Goal: Task Accomplishment & Management: Use online tool/utility

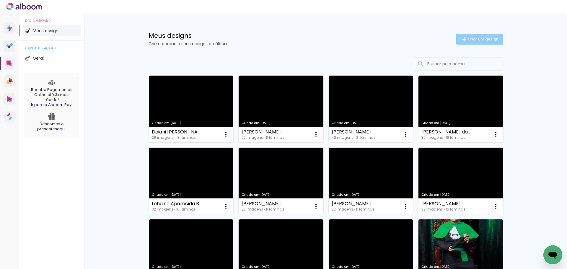
click at [474, 44] on paper-button "Criar um design" at bounding box center [480, 39] width 47 height 11
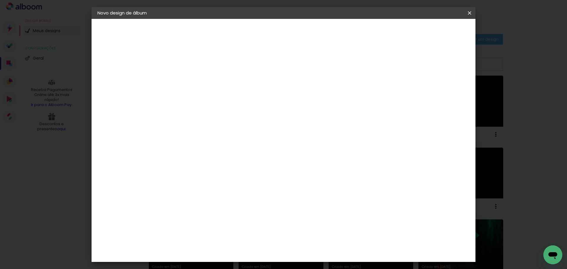
click at [194, 78] on input at bounding box center [194, 79] width 0 height 9
type input "[PERSON_NAME] e [PERSON_NAME]"
type paper-input "[PERSON_NAME] e [PERSON_NAME]"
click at [255, 33] on paper-button "Avançar" at bounding box center [240, 31] width 29 height 10
click at [305, 90] on paper-item "Tamanho Livre" at bounding box center [276, 89] width 57 height 13
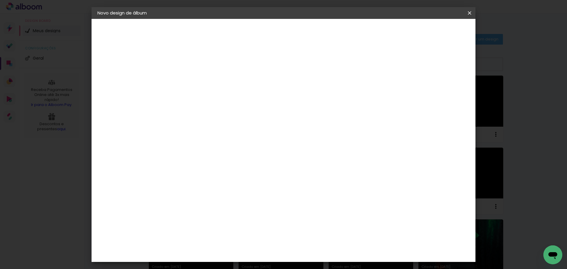
click at [0, 0] on slot "Avançar" at bounding box center [0, 0] width 0 height 0
click at [433, 33] on span "Iniciar design" at bounding box center [419, 31] width 27 height 4
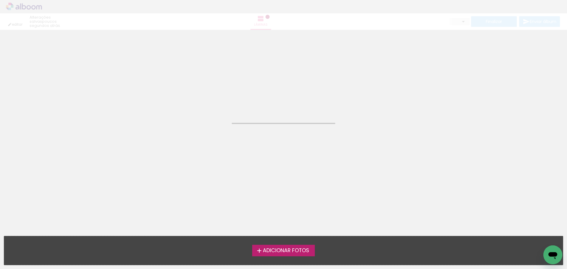
click at [290, 248] on span "Adicionar Fotos" at bounding box center [286, 250] width 46 height 5
click at [0, 0] on input "file" at bounding box center [0, 0] width 0 height 0
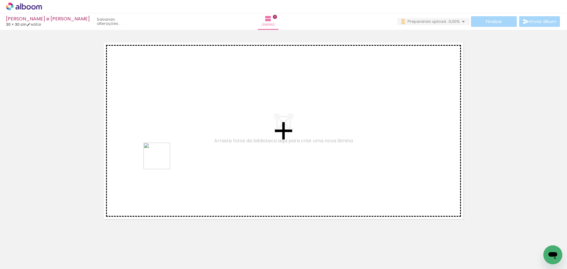
drag, startPoint x: 68, startPoint y: 253, endPoint x: 161, endPoint y: 160, distance: 132.1
click at [161, 160] on quentale-workspace at bounding box center [283, 134] width 567 height 269
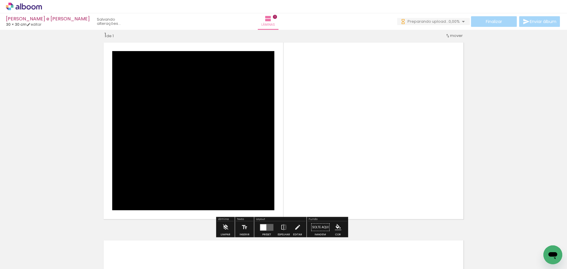
scroll to position [8, 0]
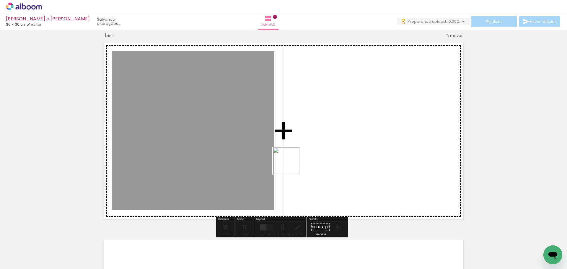
drag, startPoint x: 100, startPoint y: 255, endPoint x: 350, endPoint y: 147, distance: 272.3
click at [357, 143] on quentale-workspace at bounding box center [283, 134] width 567 height 269
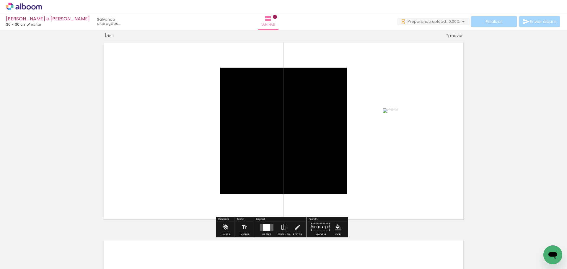
drag, startPoint x: 270, startPoint y: 228, endPoint x: 380, endPoint y: 192, distance: 116.3
click at [270, 228] on quentale-layouter at bounding box center [267, 227] width 14 height 7
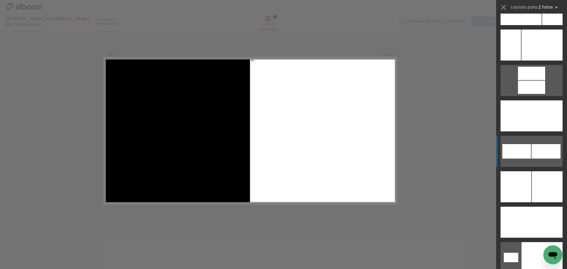
scroll to position [2653, 0]
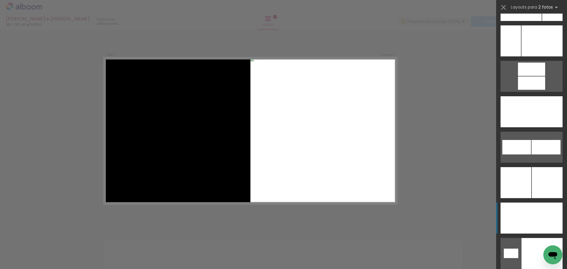
click at [537, 224] on div at bounding box center [547, 218] width 31 height 31
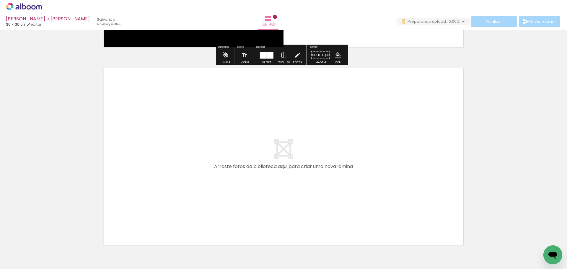
scroll to position [185, 0]
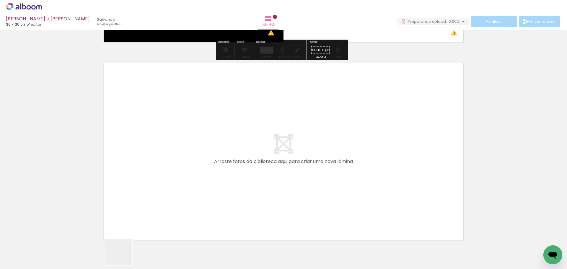
drag, startPoint x: 121, startPoint y: 258, endPoint x: 146, endPoint y: 180, distance: 81.5
click at [146, 180] on quentale-workspace at bounding box center [283, 134] width 567 height 269
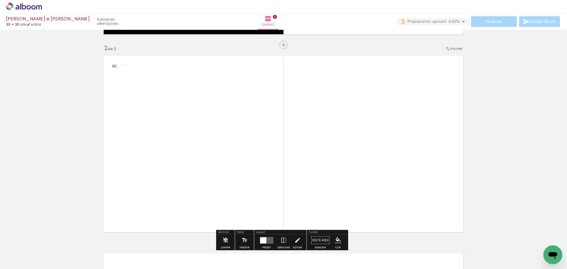
scroll to position [206, 0]
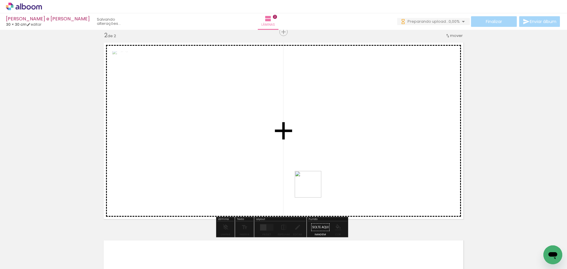
drag, startPoint x: 272, startPoint y: 219, endPoint x: 330, endPoint y: 161, distance: 81.7
click at [317, 178] on quentale-workspace at bounding box center [283, 134] width 567 height 269
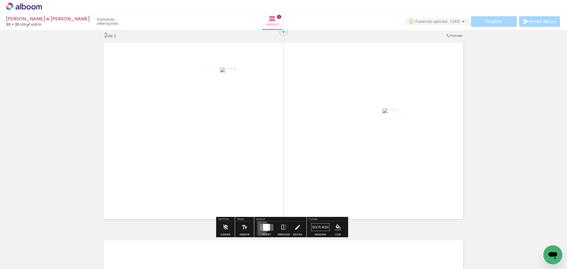
drag, startPoint x: 259, startPoint y: 227, endPoint x: 428, endPoint y: 169, distance: 179.0
click at [260, 227] on quentale-layouter at bounding box center [267, 227] width 14 height 7
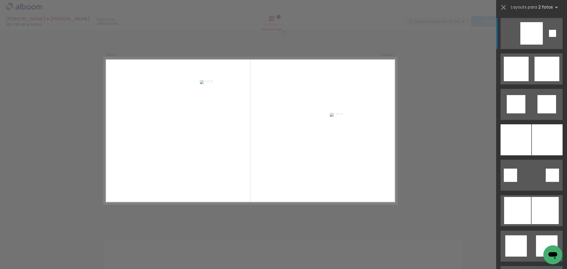
drag, startPoint x: 562, startPoint y: 29, endPoint x: 565, endPoint y: 36, distance: 7.9
click at [564, 46] on div at bounding box center [532, 142] width 71 height 256
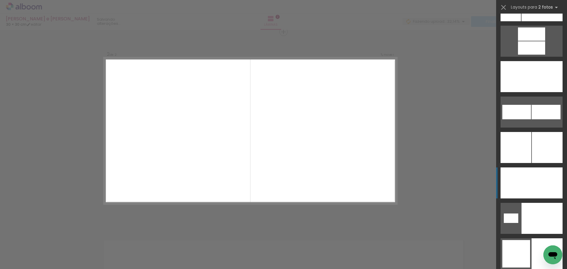
scroll to position [2714, 0]
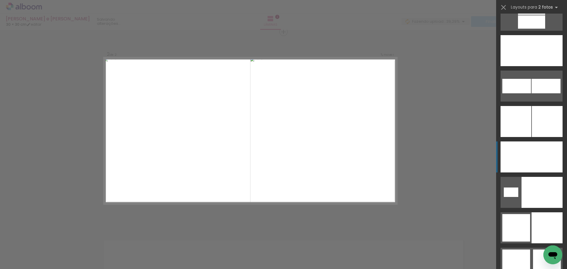
click at [539, 163] on div at bounding box center [547, 157] width 31 height 31
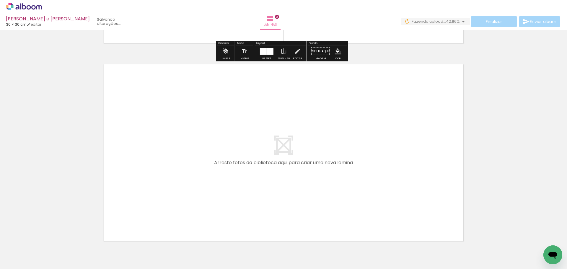
scroll to position [383, 0]
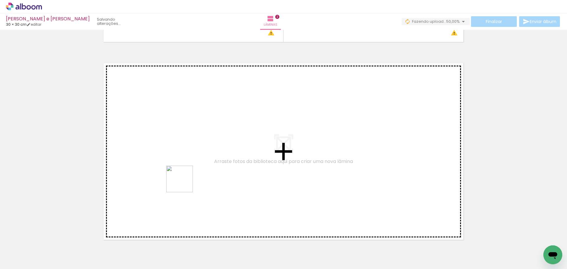
drag, startPoint x: 194, startPoint y: 257, endPoint x: 184, endPoint y: 174, distance: 83.0
click at [184, 174] on quentale-workspace at bounding box center [283, 134] width 567 height 269
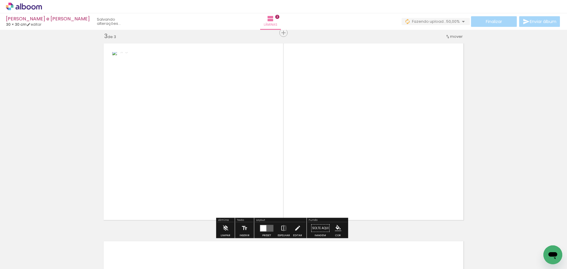
scroll to position [404, 0]
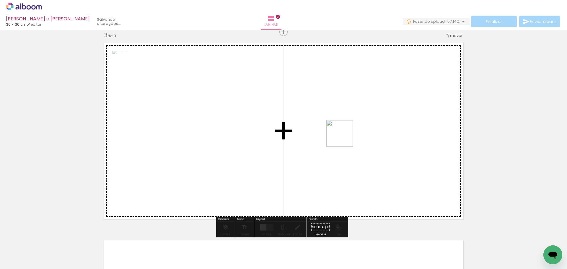
drag, startPoint x: 324, startPoint y: 165, endPoint x: 344, endPoint y: 138, distance: 33.7
click at [345, 138] on quentale-workspace at bounding box center [283, 134] width 567 height 269
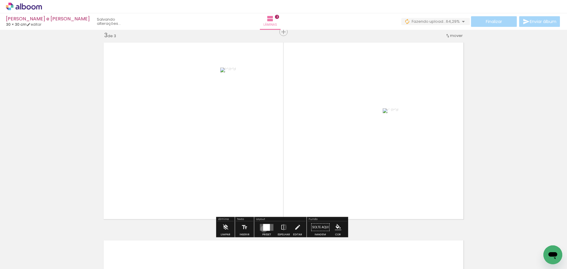
drag, startPoint x: 263, startPoint y: 229, endPoint x: 309, endPoint y: 207, distance: 50.9
click at [265, 228] on div at bounding box center [266, 227] width 7 height 7
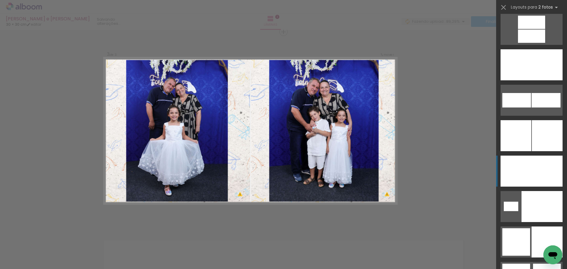
scroll to position [2707, 0]
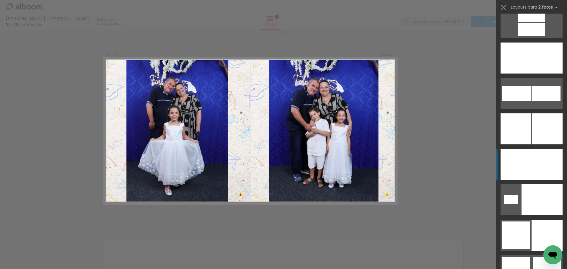
click at [536, 172] on div at bounding box center [547, 164] width 31 height 31
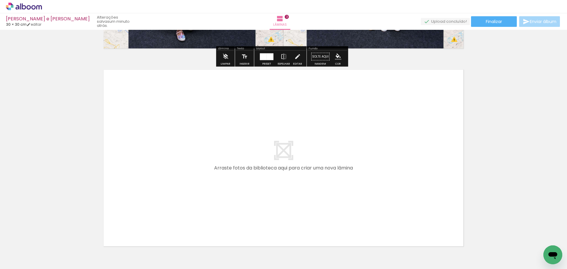
scroll to position [581, 0]
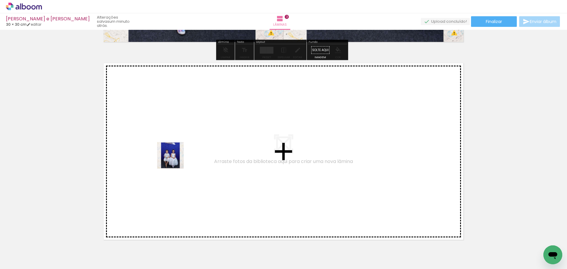
drag, startPoint x: 256, startPoint y: 258, endPoint x: 174, endPoint y: 159, distance: 128.1
click at [174, 159] on quentale-workspace at bounding box center [283, 134] width 567 height 269
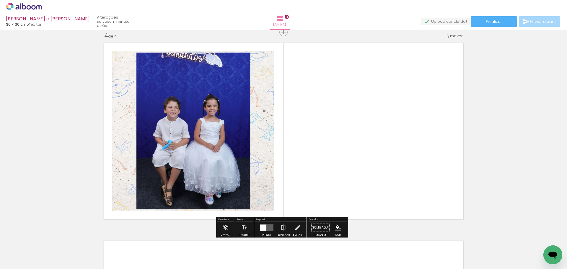
scroll to position [602, 0]
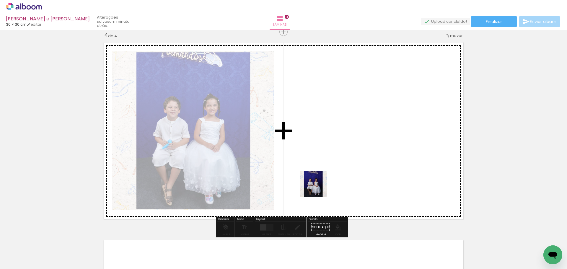
drag, startPoint x: 291, startPoint y: 247, endPoint x: 316, endPoint y: 160, distance: 90.7
click at [335, 145] on quentale-workspace at bounding box center [283, 134] width 567 height 269
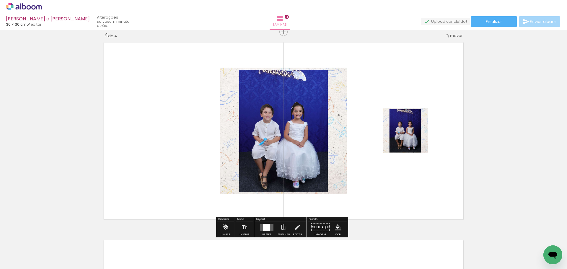
click at [266, 227] on div at bounding box center [266, 227] width 7 height 7
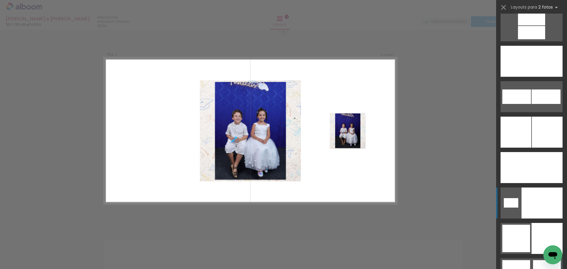
scroll to position [2707, 0]
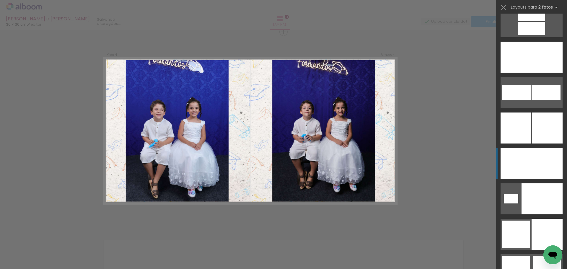
click at [542, 171] on div at bounding box center [547, 163] width 31 height 31
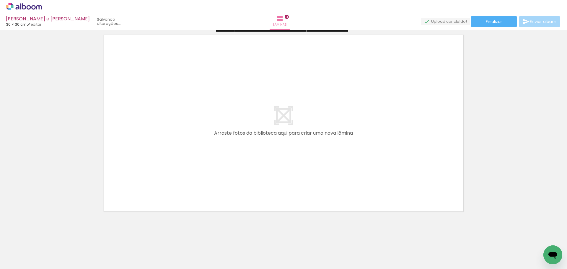
scroll to position [811, 0]
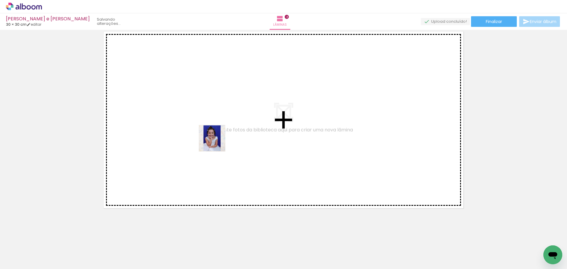
drag, startPoint x: 324, startPoint y: 262, endPoint x: 217, endPoint y: 143, distance: 160.3
click at [217, 143] on quentale-workspace at bounding box center [283, 134] width 567 height 269
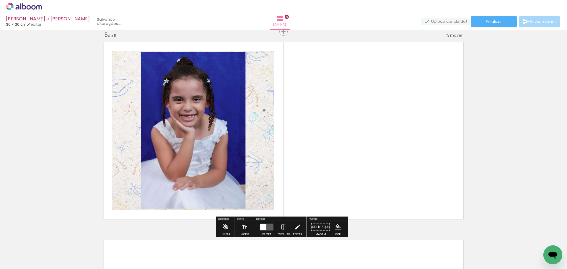
scroll to position [800, 0]
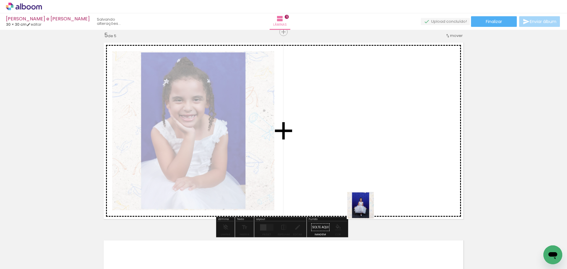
drag, startPoint x: 359, startPoint y: 254, endPoint x: 366, endPoint y: 134, distance: 120.8
click at [368, 153] on quentale-workspace at bounding box center [283, 134] width 567 height 269
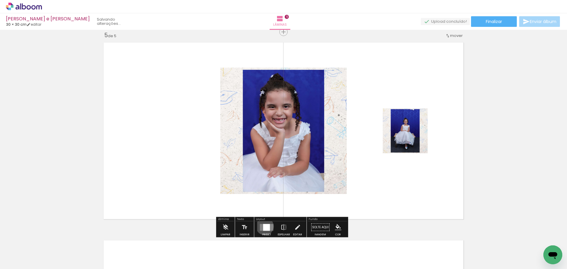
drag, startPoint x: 264, startPoint y: 226, endPoint x: 369, endPoint y: 183, distance: 114.2
click at [265, 226] on div at bounding box center [266, 227] width 7 height 7
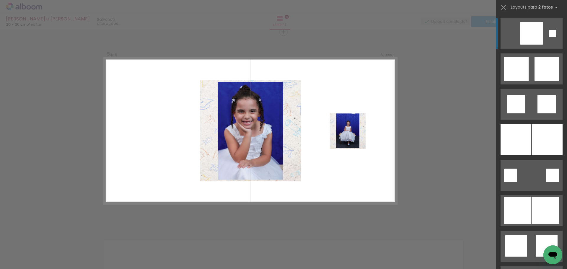
drag, startPoint x: 562, startPoint y: 33, endPoint x: 567, endPoint y: 63, distance: 30.3
click at [567, 85] on div at bounding box center [532, 142] width 71 height 256
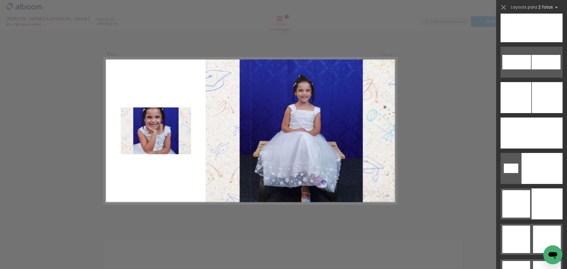
scroll to position [2739, 0]
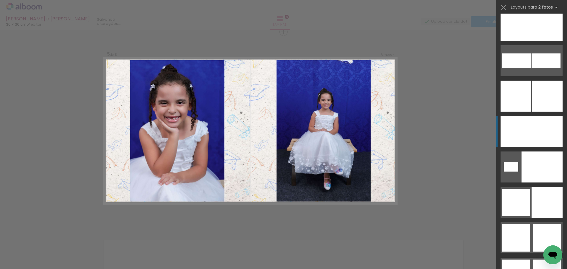
click at [545, 142] on div at bounding box center [547, 131] width 31 height 31
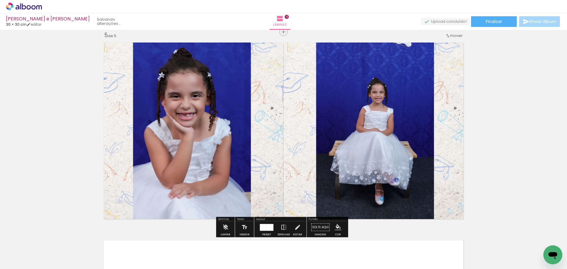
scroll to position [1009, 0]
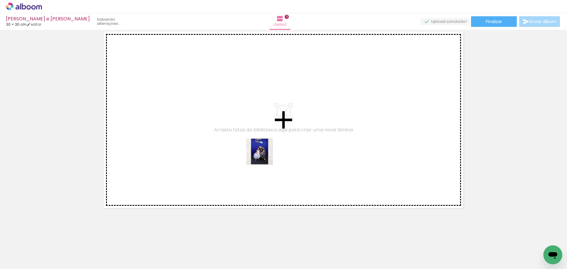
drag, startPoint x: 397, startPoint y: 252, endPoint x: 272, endPoint y: 159, distance: 155.9
click at [262, 155] on quentale-workspace at bounding box center [283, 134] width 567 height 269
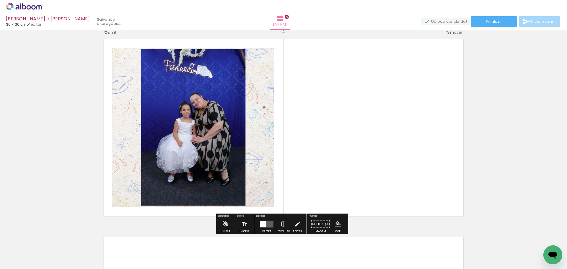
scroll to position [998, 0]
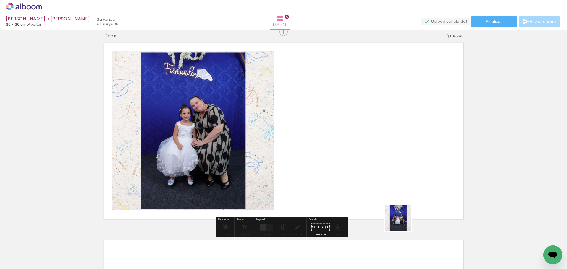
drag, startPoint x: 403, startPoint y: 223, endPoint x: 368, endPoint y: 184, distance: 51.9
click at [378, 192] on quentale-workspace at bounding box center [283, 134] width 567 height 269
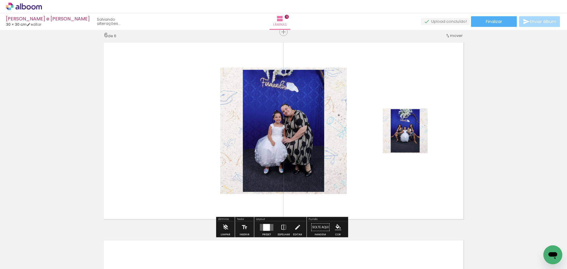
drag, startPoint x: 263, startPoint y: 228, endPoint x: 374, endPoint y: 179, distance: 121.4
click at [263, 228] on div at bounding box center [266, 227] width 7 height 7
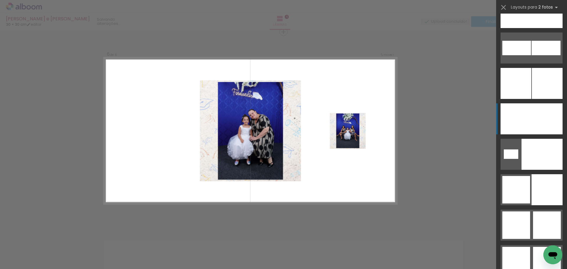
scroll to position [2720, 0]
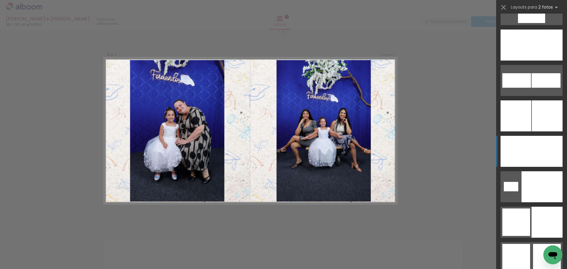
click at [536, 160] on div at bounding box center [547, 151] width 31 height 31
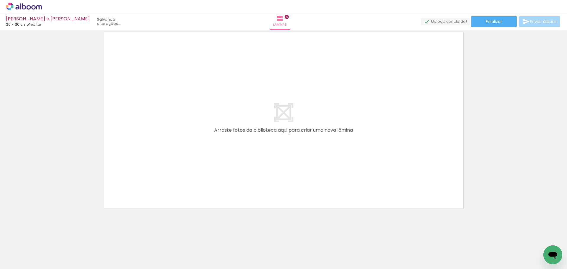
scroll to position [1207, 0]
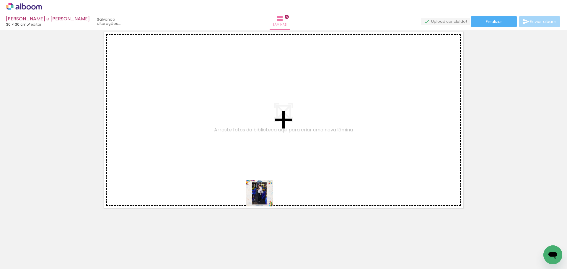
drag, startPoint x: 461, startPoint y: 258, endPoint x: 263, endPoint y: 194, distance: 207.0
click at [263, 195] on quentale-workspace at bounding box center [283, 134] width 567 height 269
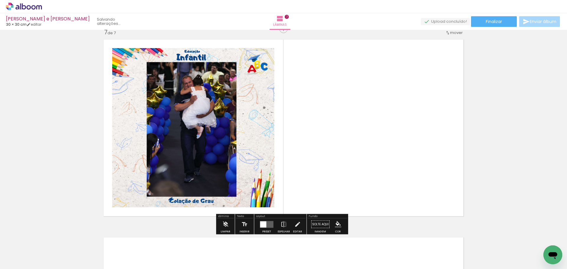
scroll to position [1196, 0]
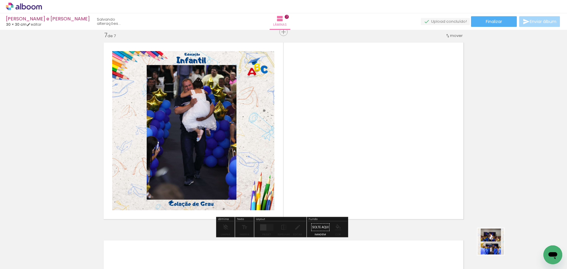
drag, startPoint x: 498, startPoint y: 248, endPoint x: 325, endPoint y: 158, distance: 195.4
click at [311, 151] on quentale-workspace at bounding box center [283, 134] width 567 height 269
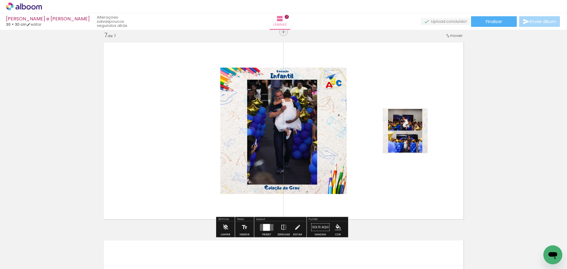
drag, startPoint x: 266, startPoint y: 224, endPoint x: 297, endPoint y: 214, distance: 32.7
click at [268, 224] on div at bounding box center [266, 227] width 7 height 7
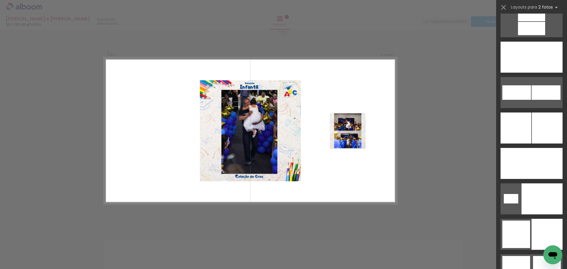
scroll to position [2703, 0]
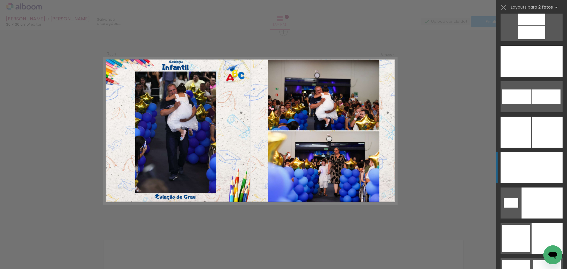
click at [544, 172] on div at bounding box center [547, 167] width 31 height 31
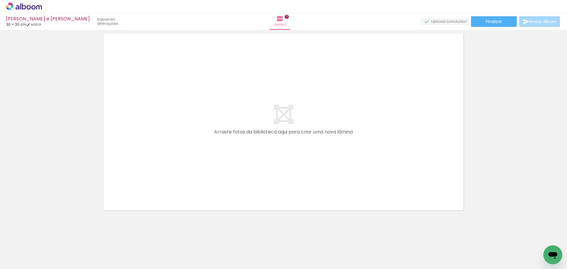
scroll to position [0, 129]
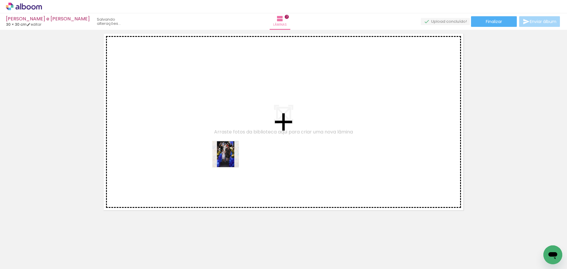
drag, startPoint x: 390, startPoint y: 247, endPoint x: 225, endPoint y: 154, distance: 190.1
click at [225, 154] on quentale-workspace at bounding box center [283, 134] width 567 height 269
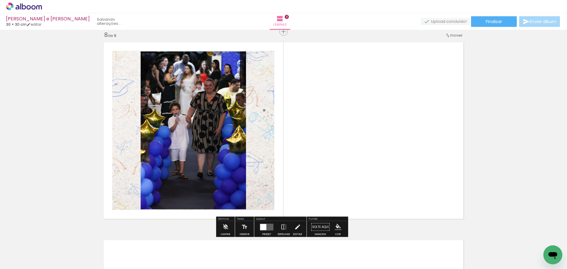
scroll to position [1394, 0]
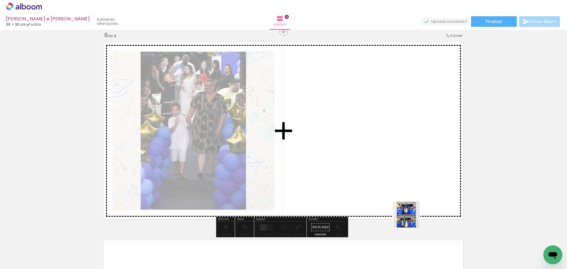
drag, startPoint x: 425, startPoint y: 244, endPoint x: 346, endPoint y: 120, distance: 146.8
click at [349, 119] on quentale-workspace at bounding box center [283, 134] width 567 height 269
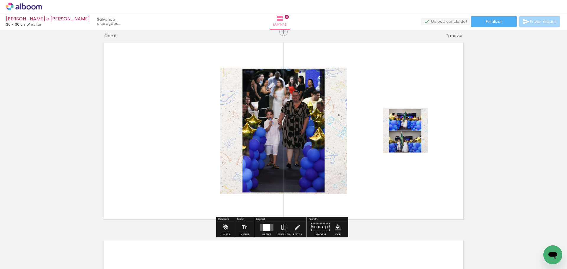
click at [264, 227] on div at bounding box center [266, 227] width 7 height 7
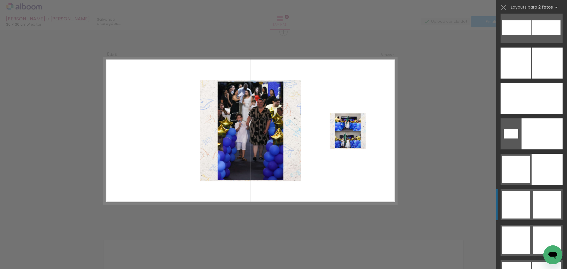
scroll to position [2768, 0]
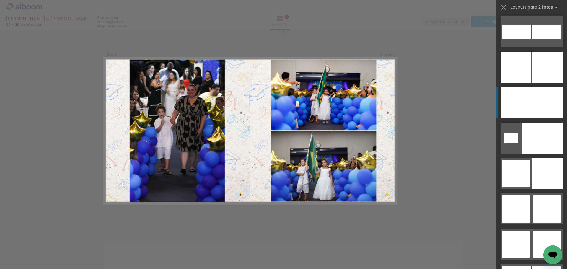
click at [541, 105] on div at bounding box center [547, 102] width 31 height 31
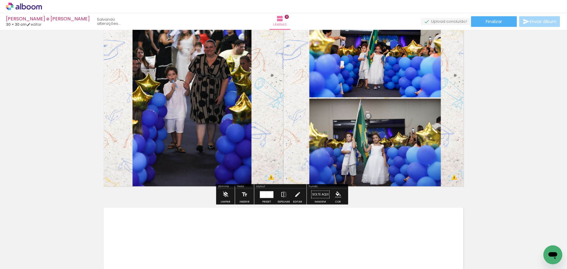
scroll to position [1571, 0]
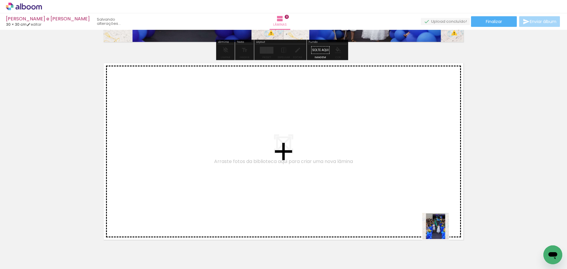
drag, startPoint x: 461, startPoint y: 246, endPoint x: 292, endPoint y: 144, distance: 197.5
click at [292, 144] on quentale-workspace at bounding box center [283, 134] width 567 height 269
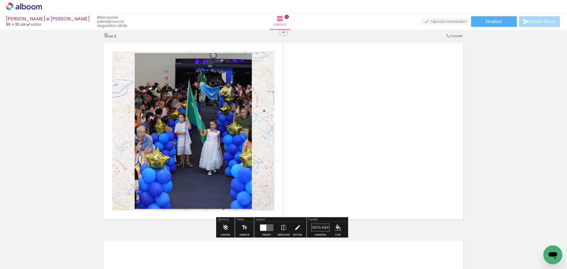
scroll to position [1592, 0]
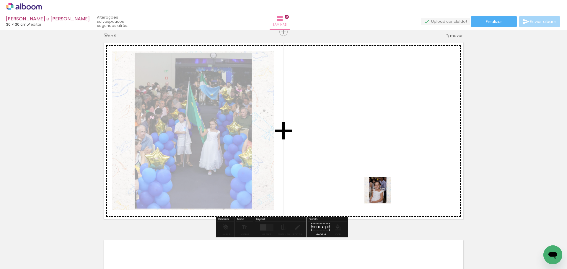
drag, startPoint x: 495, startPoint y: 255, endPoint x: 371, endPoint y: 181, distance: 144.6
click at [372, 187] on quentale-workspace at bounding box center [283, 134] width 567 height 269
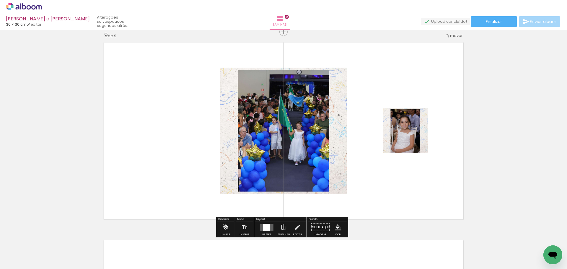
drag, startPoint x: 267, startPoint y: 228, endPoint x: 297, endPoint y: 213, distance: 34.4
click at [267, 228] on div at bounding box center [266, 227] width 7 height 7
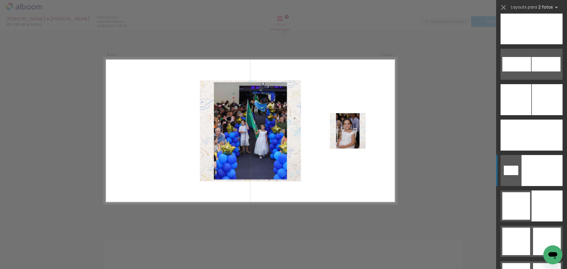
scroll to position [2728, 0]
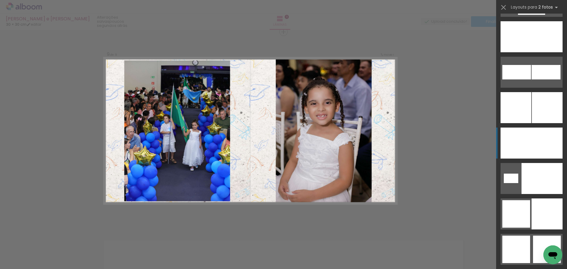
click at [545, 145] on div at bounding box center [547, 143] width 31 height 31
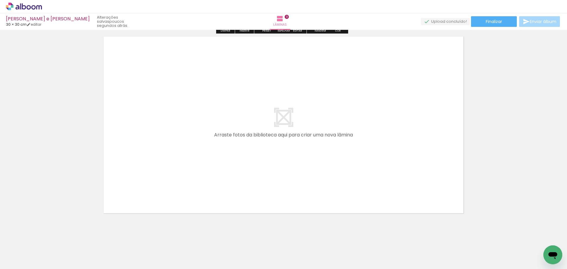
scroll to position [1801, 0]
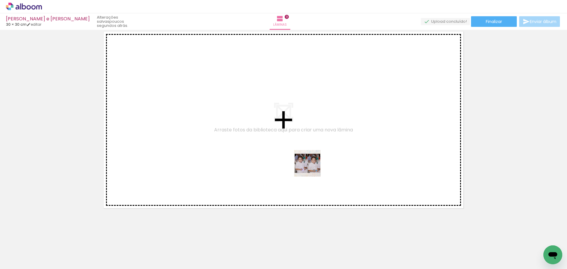
drag, startPoint x: 526, startPoint y: 257, endPoint x: 298, endPoint y: 163, distance: 246.4
click at [298, 163] on quentale-workspace at bounding box center [283, 134] width 567 height 269
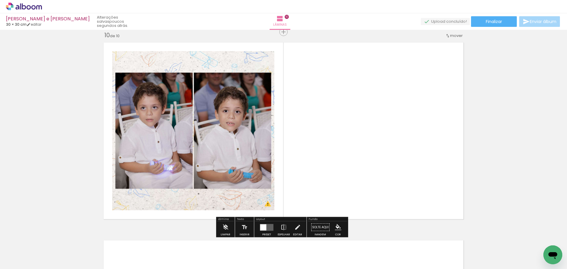
scroll to position [0, 401]
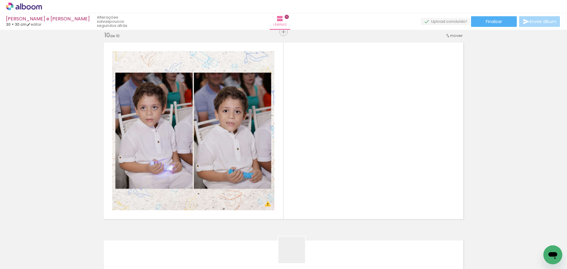
drag, startPoint x: 296, startPoint y: 258, endPoint x: 358, endPoint y: 135, distance: 137.7
click at [354, 146] on quentale-workspace at bounding box center [283, 134] width 567 height 269
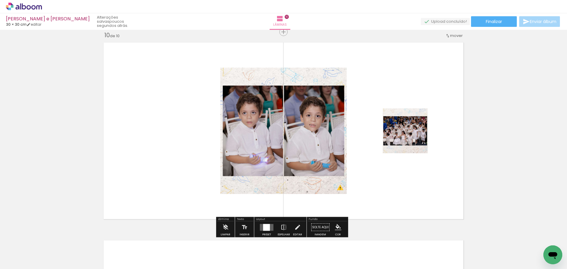
drag, startPoint x: 267, startPoint y: 227, endPoint x: 310, endPoint y: 188, distance: 57.1
click at [271, 224] on quentale-layouter at bounding box center [267, 227] width 14 height 7
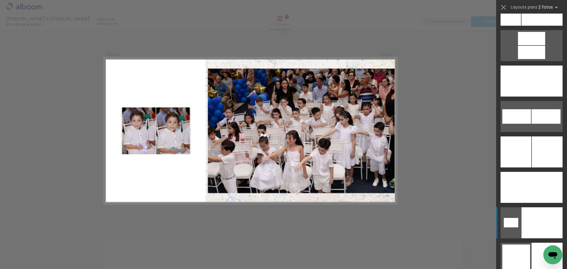
scroll to position [2709, 0]
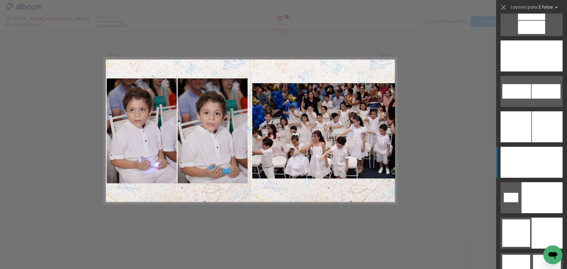
click at [537, 169] on div at bounding box center [547, 162] width 31 height 31
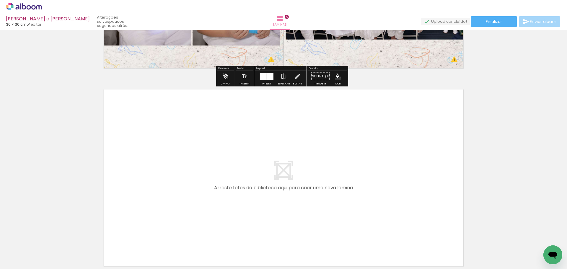
scroll to position [1967, 0]
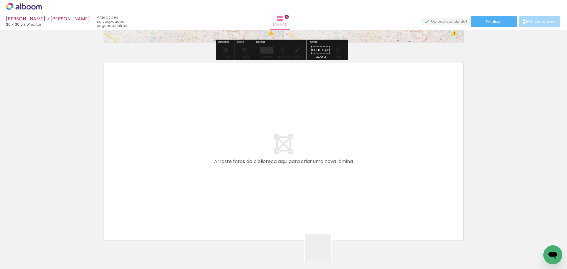
drag, startPoint x: 325, startPoint y: 254, endPoint x: 241, endPoint y: 147, distance: 135.2
click at [241, 147] on quentale-workspace at bounding box center [283, 134] width 567 height 269
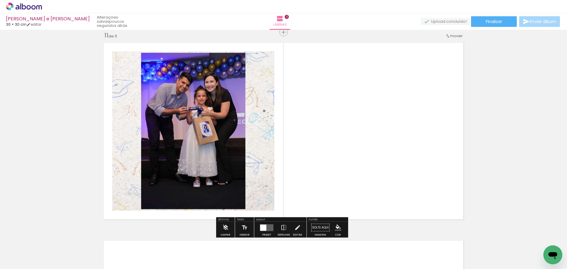
scroll to position [1988, 0]
drag, startPoint x: 361, startPoint y: 256, endPoint x: 355, endPoint y: 158, distance: 98.0
click at [359, 156] on quentale-workspace at bounding box center [283, 134] width 567 height 269
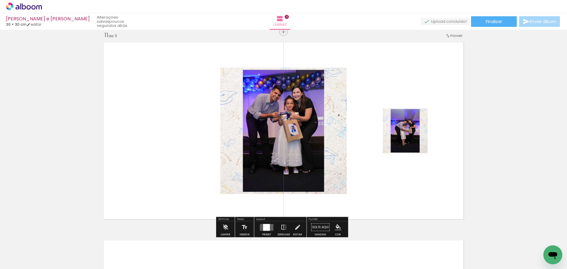
click at [265, 225] on div at bounding box center [266, 227] width 7 height 7
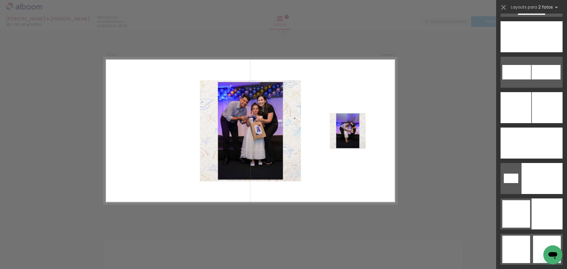
scroll to position [2699, 0]
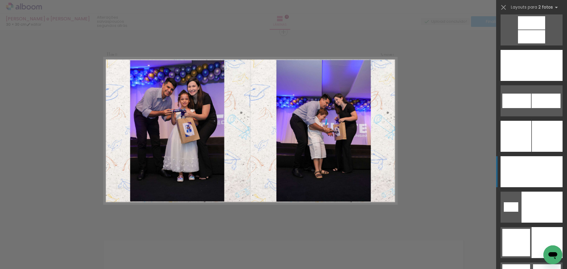
click at [536, 169] on div at bounding box center [547, 171] width 31 height 31
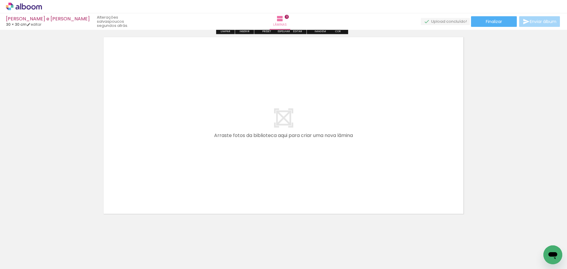
scroll to position [2195, 0]
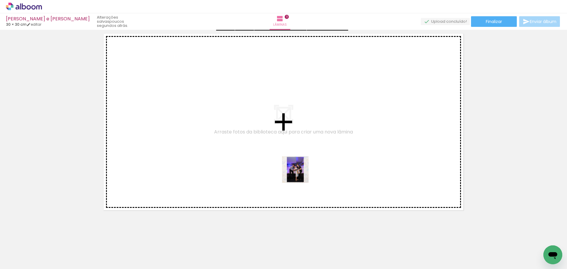
drag, startPoint x: 395, startPoint y: 256, endPoint x: 270, endPoint y: 163, distance: 155.8
click at [270, 163] on quentale-workspace at bounding box center [283, 134] width 567 height 269
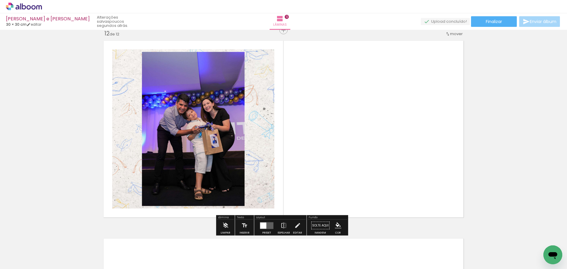
scroll to position [2186, 0]
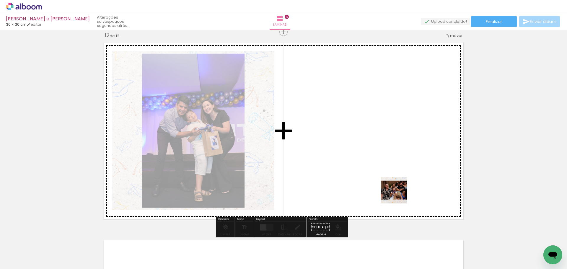
drag, startPoint x: 421, startPoint y: 248, endPoint x: 298, endPoint y: 174, distance: 143.3
click at [372, 160] on quentale-workspace at bounding box center [283, 134] width 567 height 269
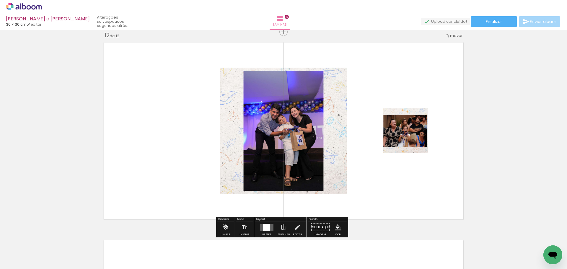
click at [271, 226] on quentale-layouter at bounding box center [267, 227] width 14 height 7
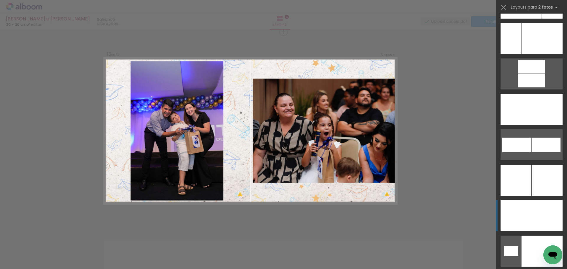
scroll to position [2658, 0]
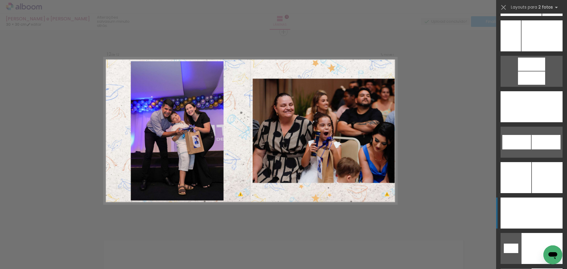
click at [540, 208] on div at bounding box center [547, 213] width 31 height 31
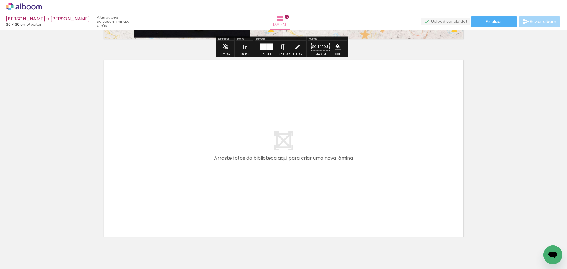
scroll to position [2395, 0]
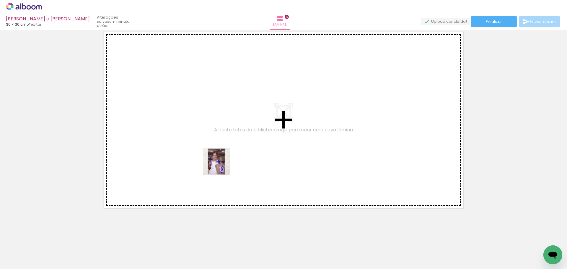
drag, startPoint x: 446, startPoint y: 245, endPoint x: 267, endPoint y: 183, distance: 189.8
click at [220, 166] on quentale-workspace at bounding box center [283, 134] width 567 height 269
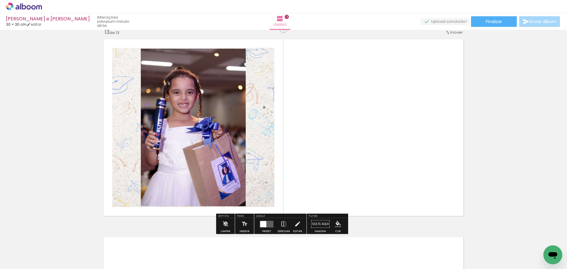
scroll to position [2384, 0]
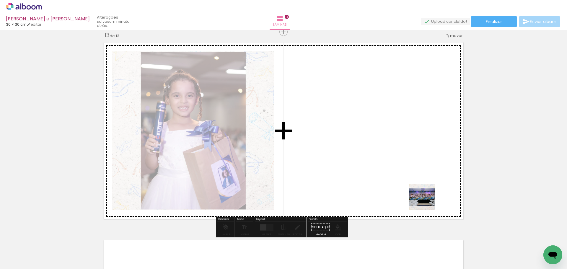
drag, startPoint x: 487, startPoint y: 252, endPoint x: 353, endPoint y: 183, distance: 150.8
click at [365, 174] on quentale-workspace at bounding box center [283, 134] width 567 height 269
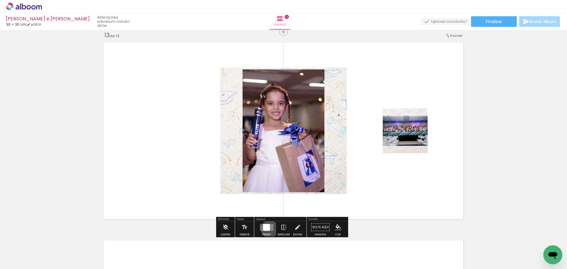
click at [268, 229] on div at bounding box center [266, 227] width 7 height 7
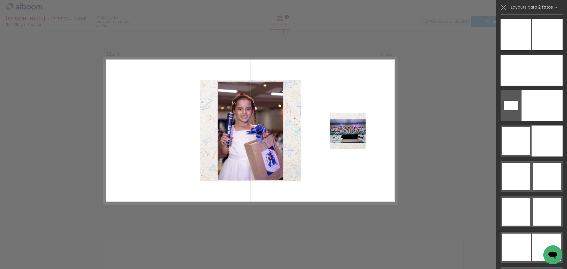
scroll to position [2817, 0]
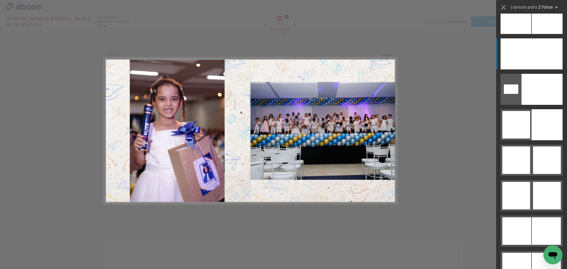
click at [538, 55] on div at bounding box center [547, 53] width 31 height 31
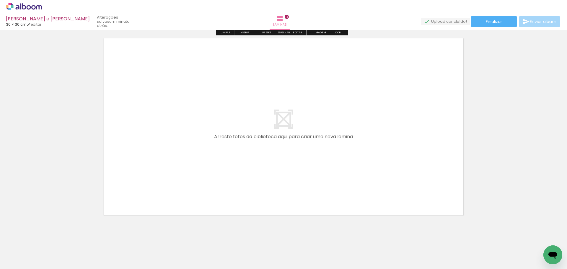
scroll to position [2591, 0]
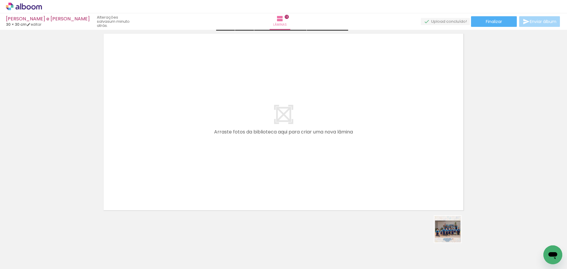
drag, startPoint x: 511, startPoint y: 251, endPoint x: 238, endPoint y: 178, distance: 282.5
click at [238, 178] on quentale-workspace at bounding box center [283, 134] width 567 height 269
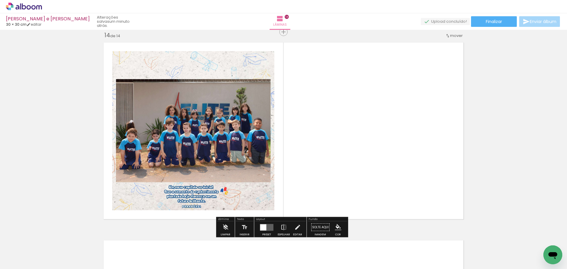
scroll to position [0, 410]
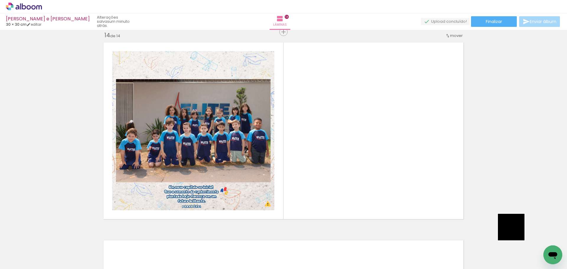
drag, startPoint x: 538, startPoint y: 250, endPoint x: 343, endPoint y: 164, distance: 212.7
click at [343, 165] on quentale-workspace at bounding box center [283, 134] width 567 height 269
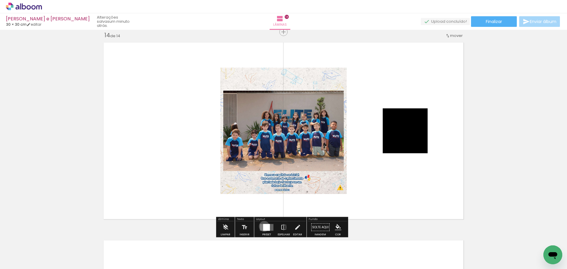
drag, startPoint x: 263, startPoint y: 226, endPoint x: 464, endPoint y: 139, distance: 219.1
click at [263, 225] on div at bounding box center [266, 227] width 7 height 7
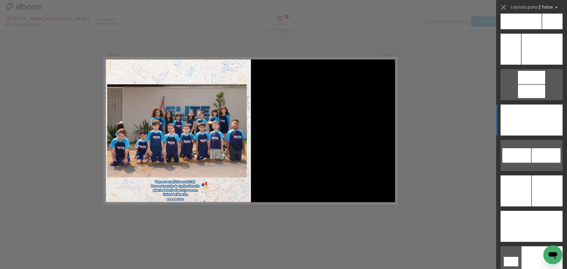
scroll to position [2671, 0]
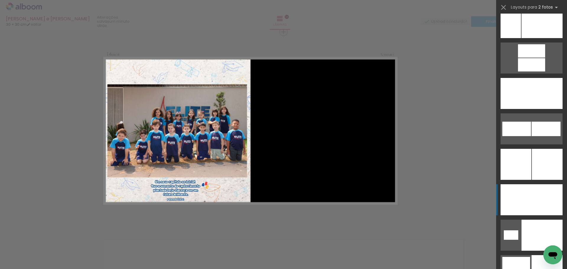
click at [524, 192] on div at bounding box center [516, 199] width 31 height 31
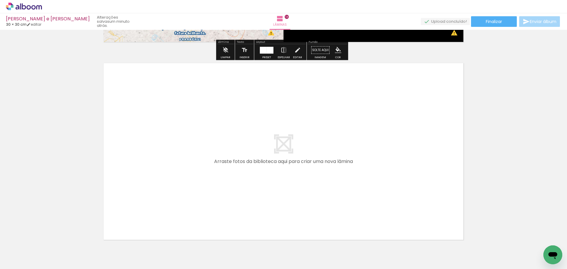
scroll to position [2671, 0]
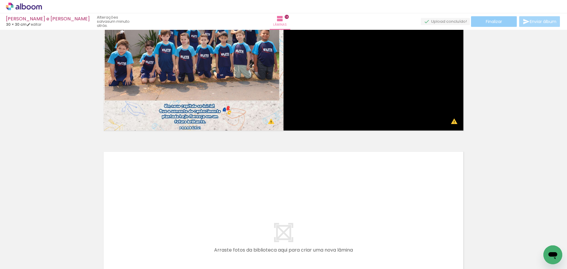
click at [496, 26] on paper-button "Finalizar" at bounding box center [494, 21] width 46 height 11
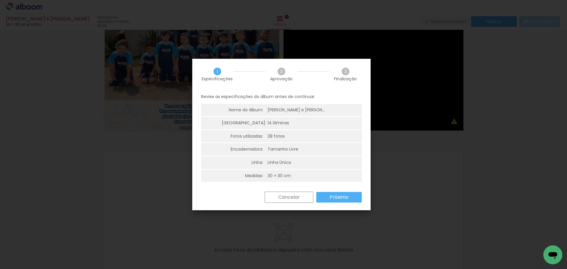
click at [0, 0] on slot "Próximo" at bounding box center [0, 0] width 0 height 0
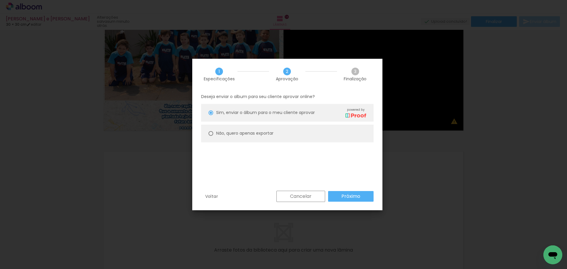
click at [0, 0] on slot "Próximo" at bounding box center [0, 0] width 0 height 0
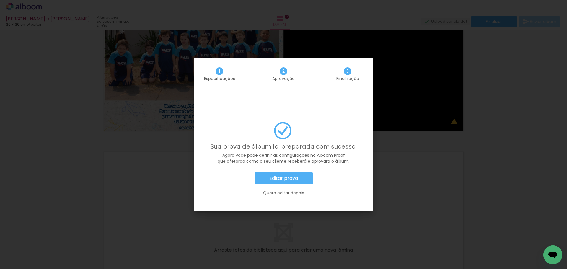
click at [299, 173] on paper-button "Editar prova" at bounding box center [284, 179] width 58 height 12
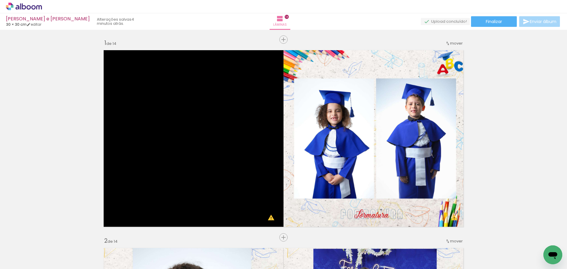
scroll to position [0, 410]
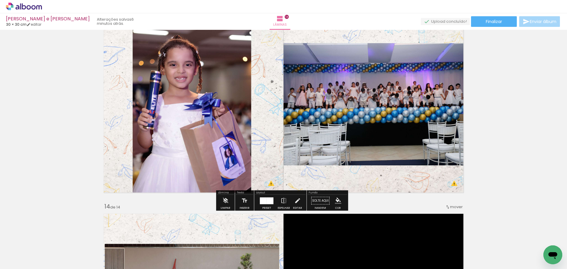
scroll to position [2407, 0]
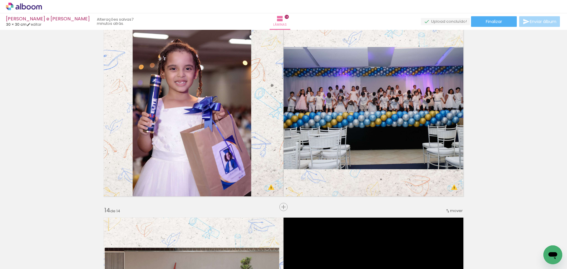
scroll to position [0, 410]
